Goal: Information Seeking & Learning: Learn about a topic

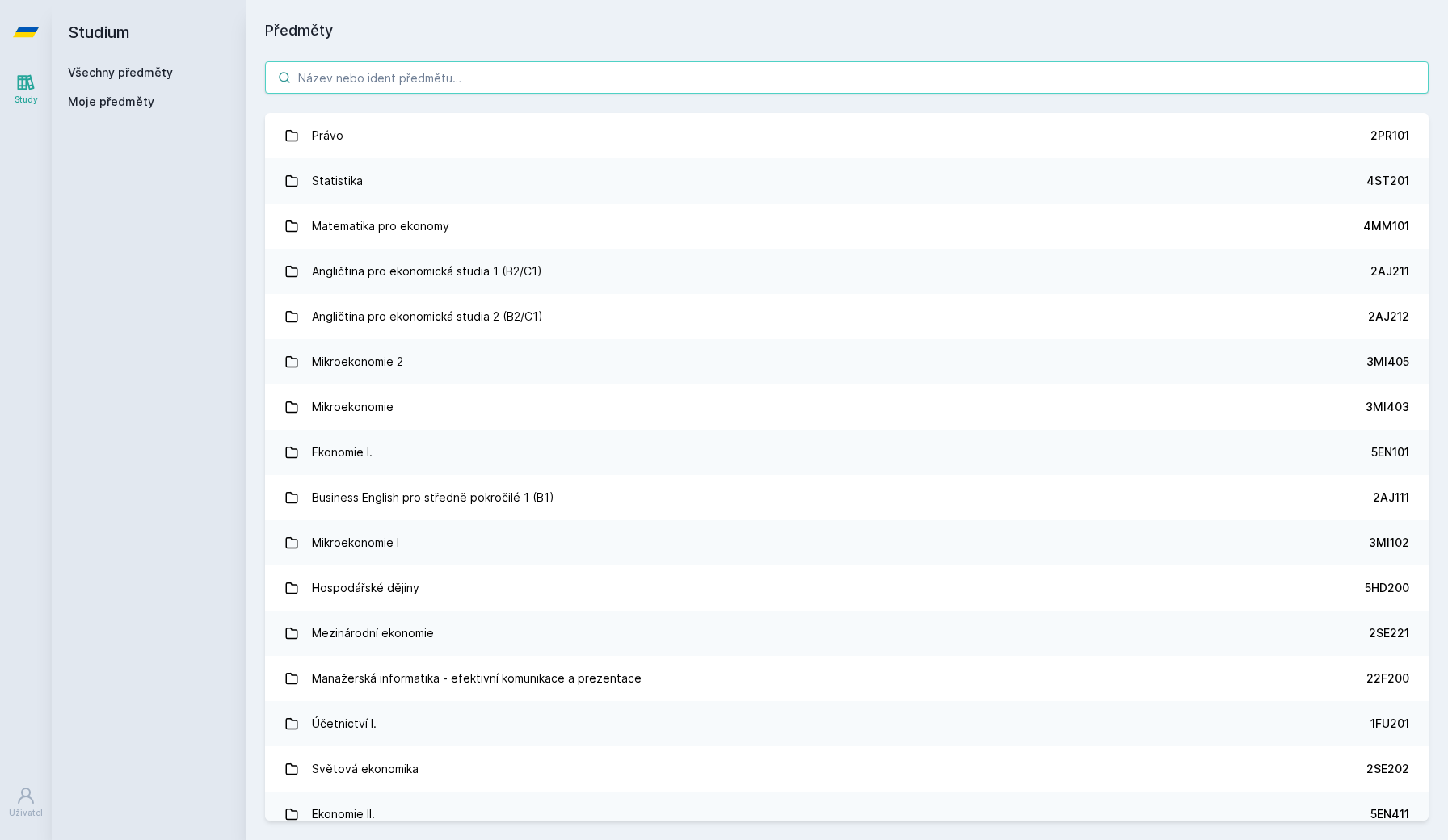
click at [775, 64] on input "search" at bounding box center [846, 77] width 1163 height 32
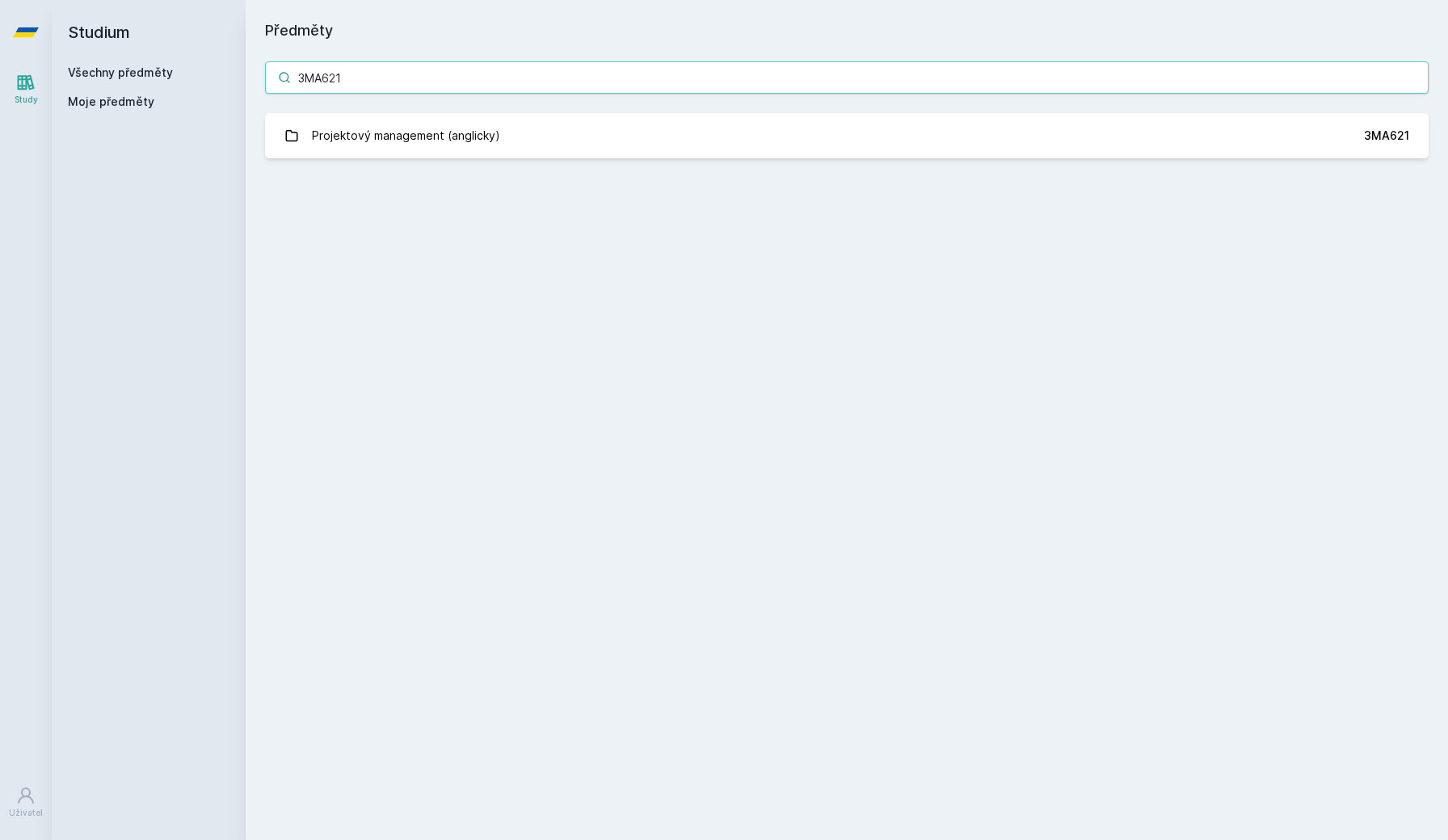
type input "3MA621"
click at [749, 112] on div "3MA621 Projektový management (anglicky) 3MA621 Jejda, něco se pokazilo." at bounding box center [846, 110] width 1202 height 136
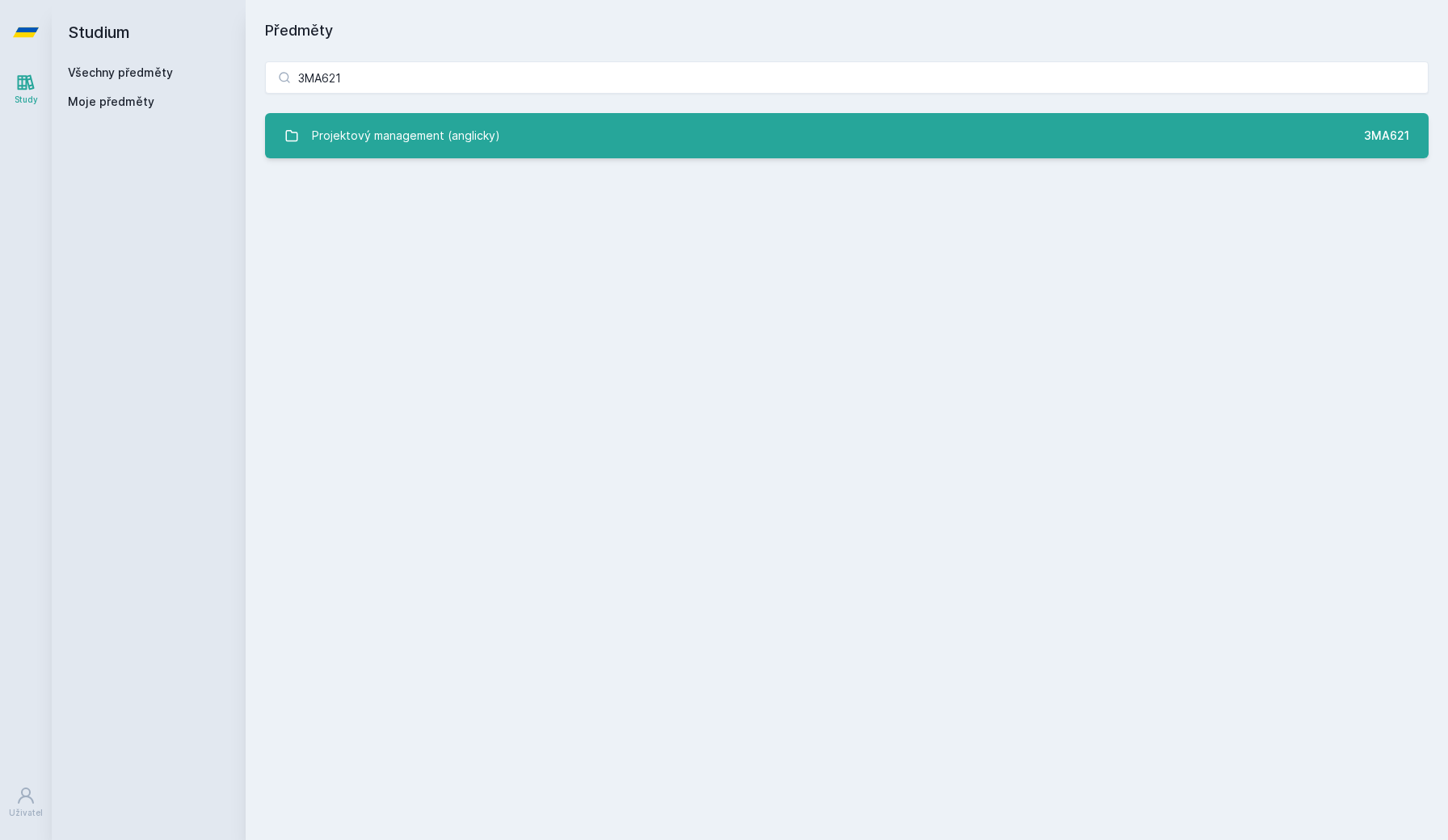
click at [745, 127] on link "Projektový management (anglicky) 3MA621" at bounding box center [846, 136] width 1163 height 45
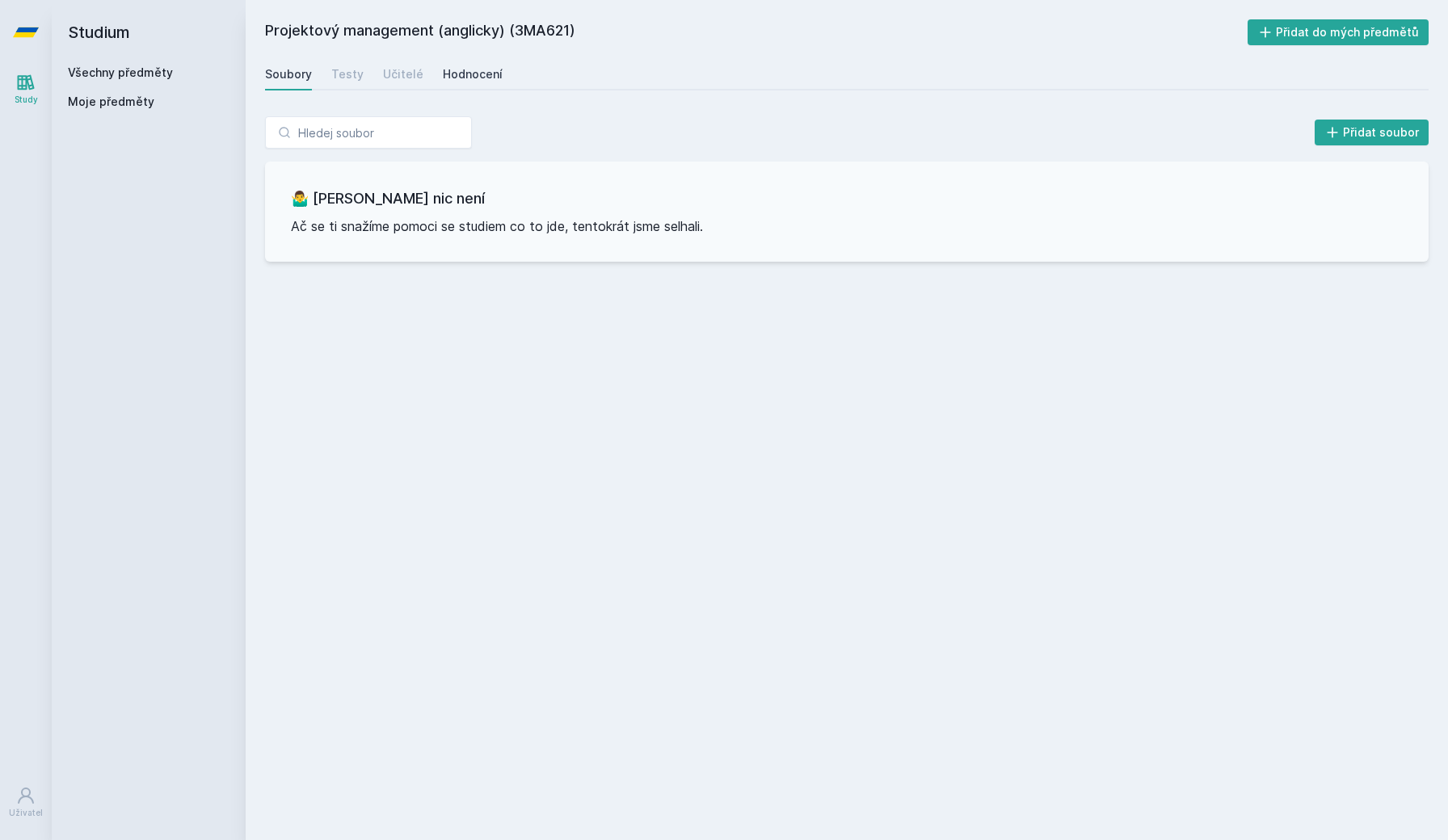
click at [460, 74] on div "Hodnocení" at bounding box center [472, 74] width 60 height 16
click at [417, 66] on link "Učitelé" at bounding box center [402, 74] width 41 height 32
click at [347, 67] on div "Testy" at bounding box center [347, 74] width 32 height 16
